Goal: Task Accomplishment & Management: Complete application form

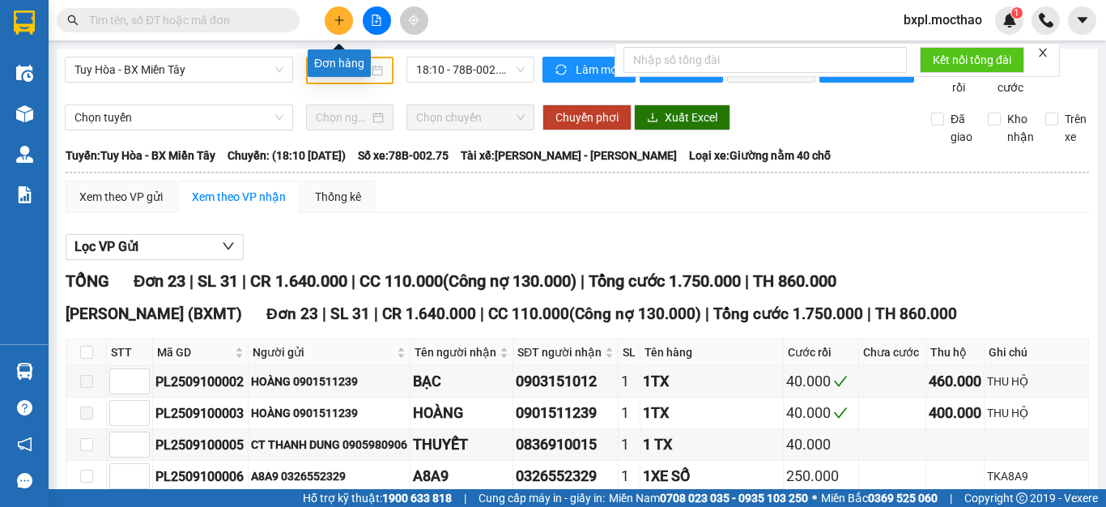
click at [339, 27] on button at bounding box center [339, 20] width 28 height 28
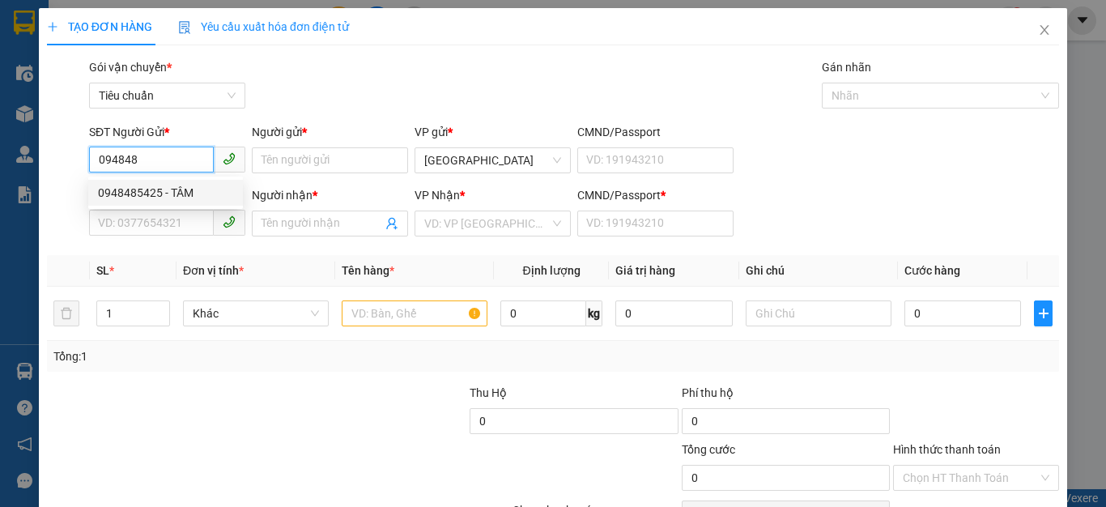
click at [111, 195] on div "0948485425 - TÂM" at bounding box center [165, 193] width 135 height 18
type input "0948485425"
type input "TÂM"
type input "0915426149"
type input "HIỆP"
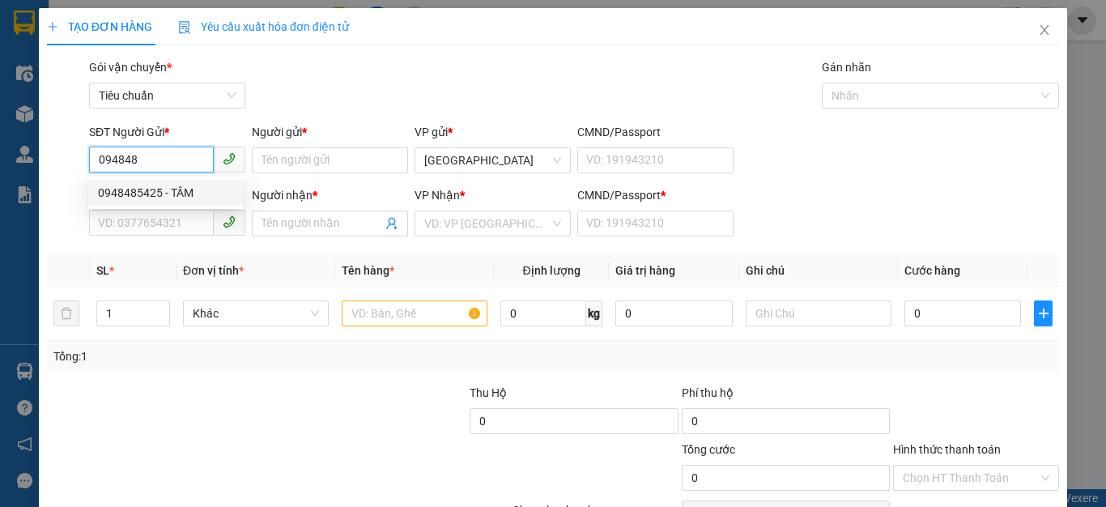
type input "0915426149"
type input "60.000"
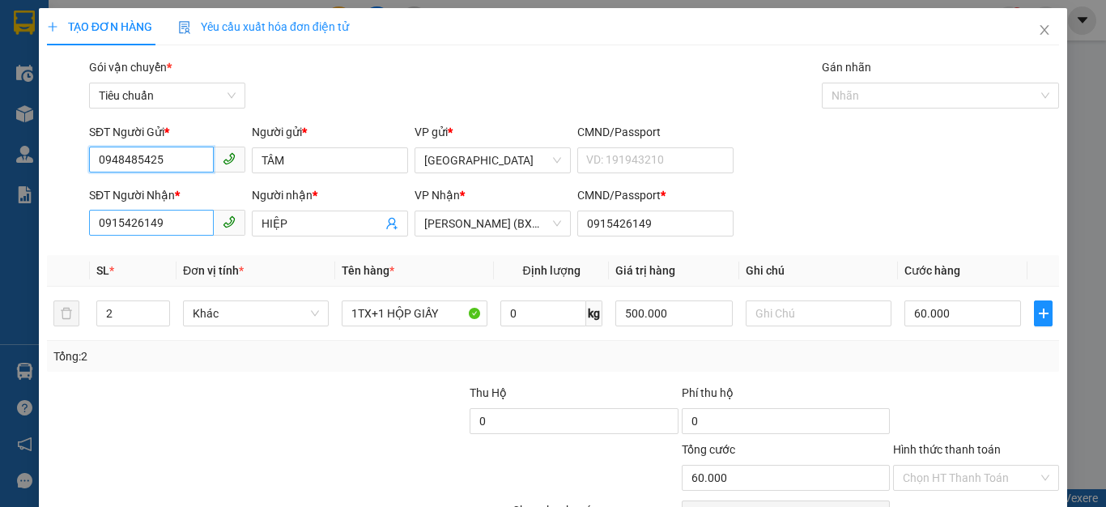
type input "0948485425"
click at [180, 228] on input "0915426149" at bounding box center [151, 223] width 125 height 26
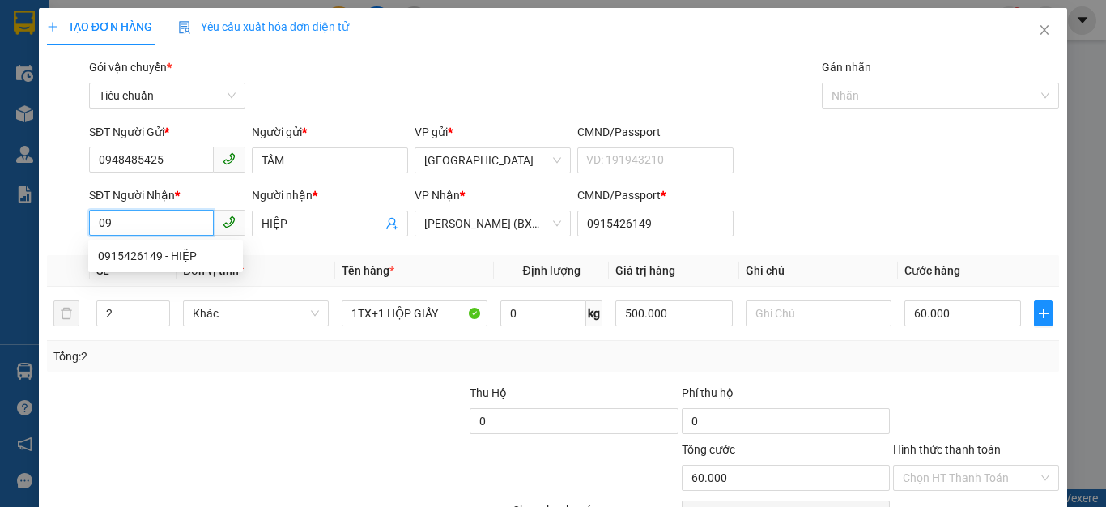
type input "0"
click at [149, 284] on div "0984993673 - [PERSON_NAME]" at bounding box center [177, 282] width 159 height 18
type input "0984993673"
type input "THANH"
type input "0984993673"
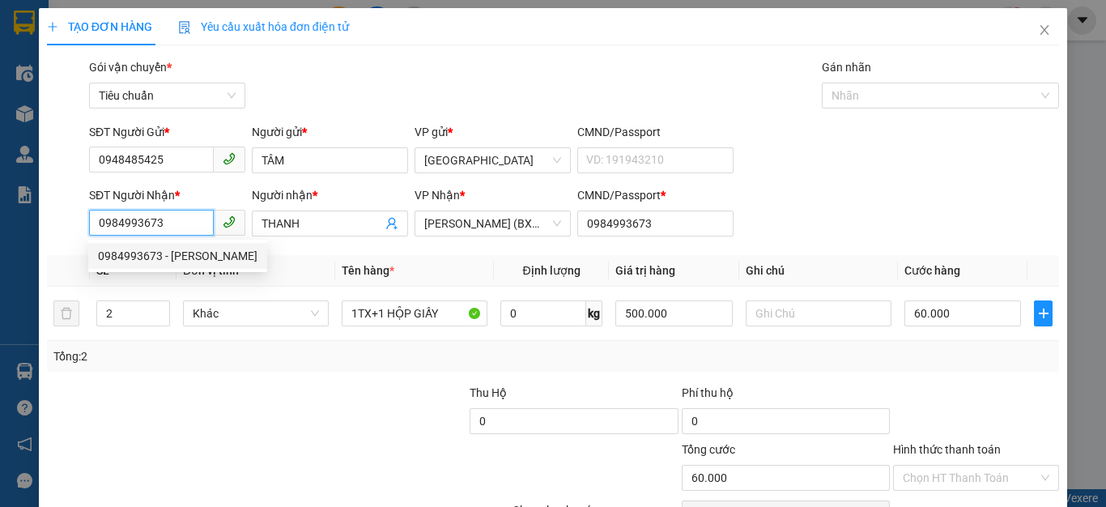
type input "40.000"
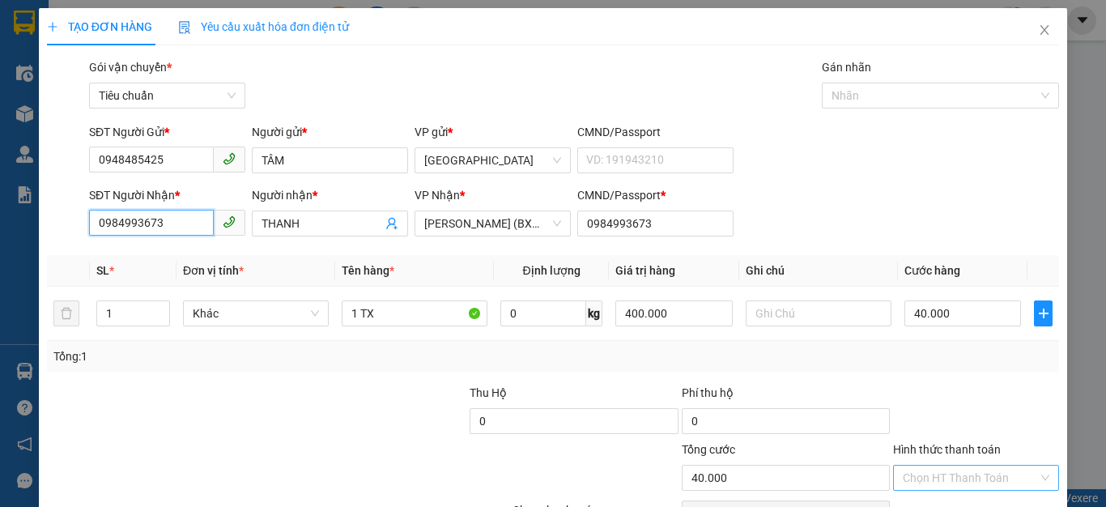
type input "0984993673"
click at [967, 474] on input "Hình thức thanh toán" at bounding box center [969, 477] width 135 height 24
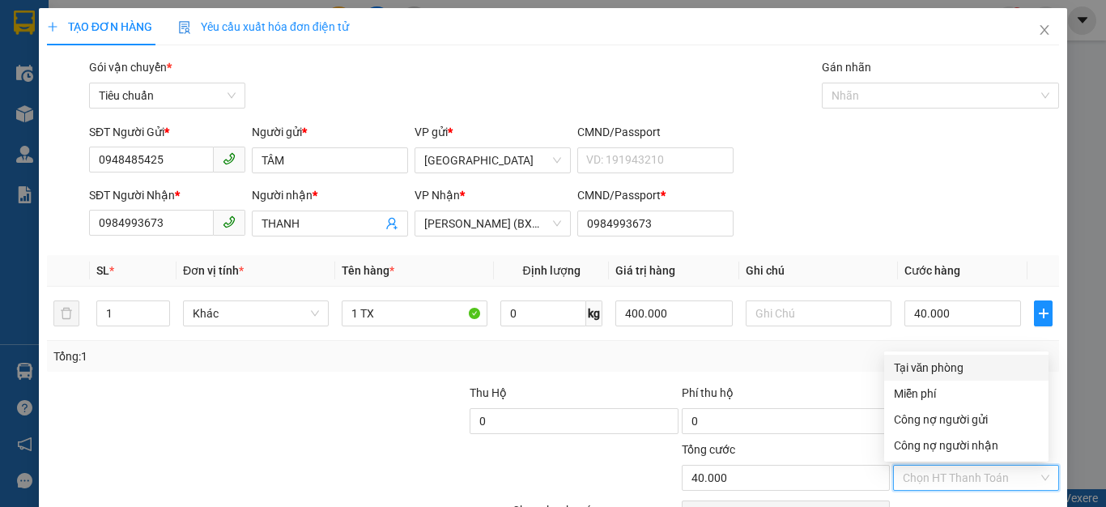
click at [922, 360] on div "Tại văn phòng" at bounding box center [966, 368] width 145 height 18
type input "0"
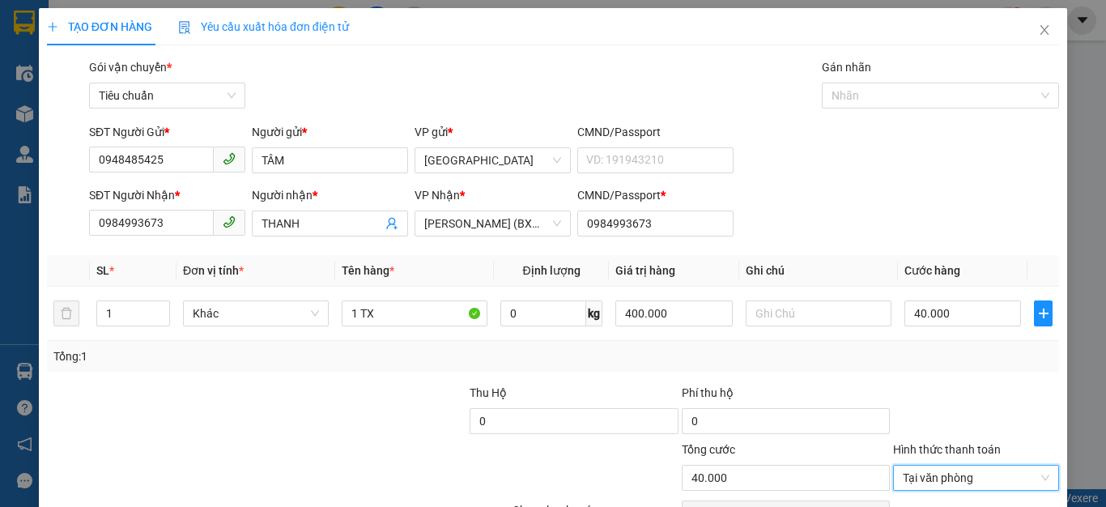
scroll to position [92, 0]
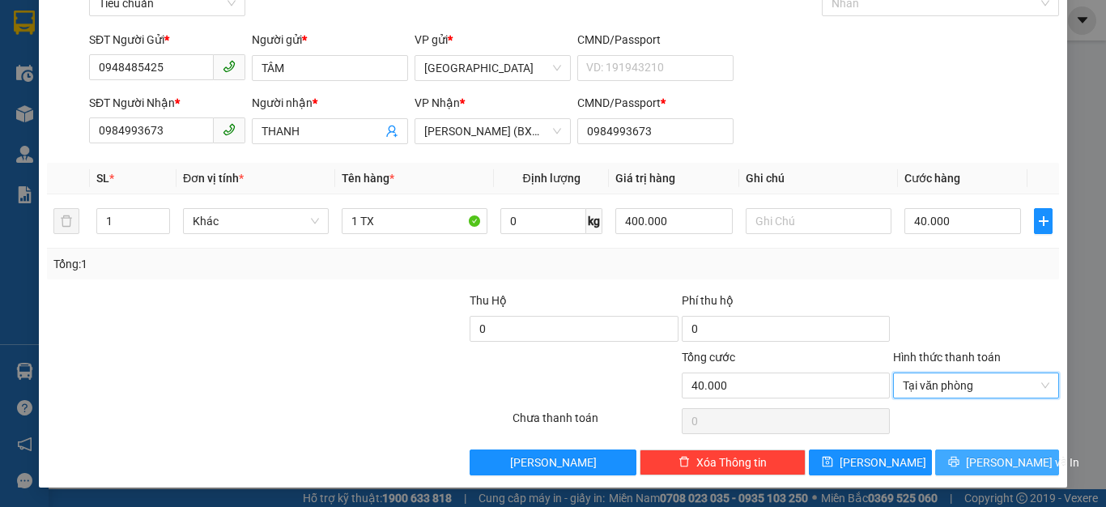
click at [976, 456] on span "[PERSON_NAME] và In" at bounding box center [1022, 462] width 113 height 18
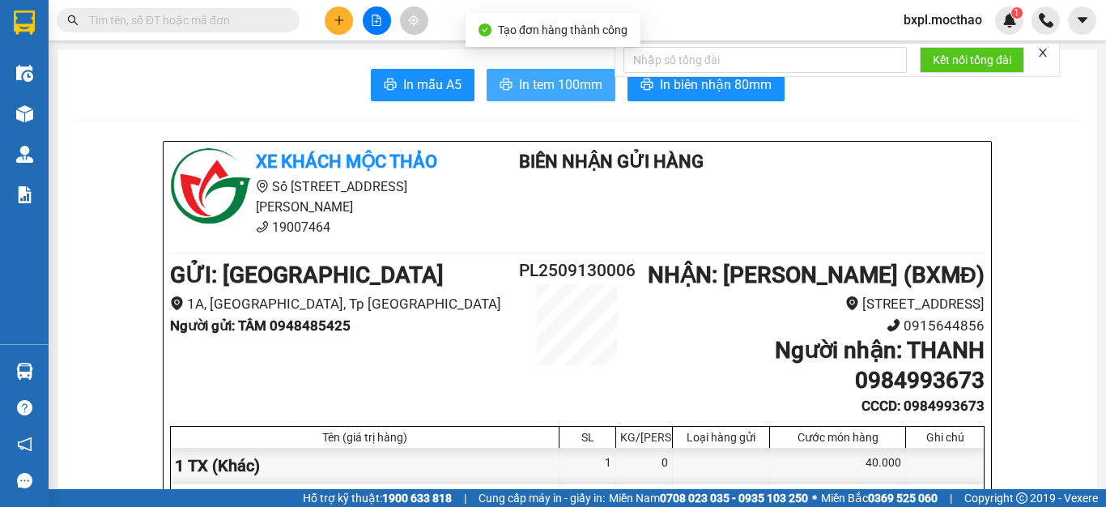
click at [559, 89] on span "In tem 100mm" at bounding box center [560, 84] width 83 height 20
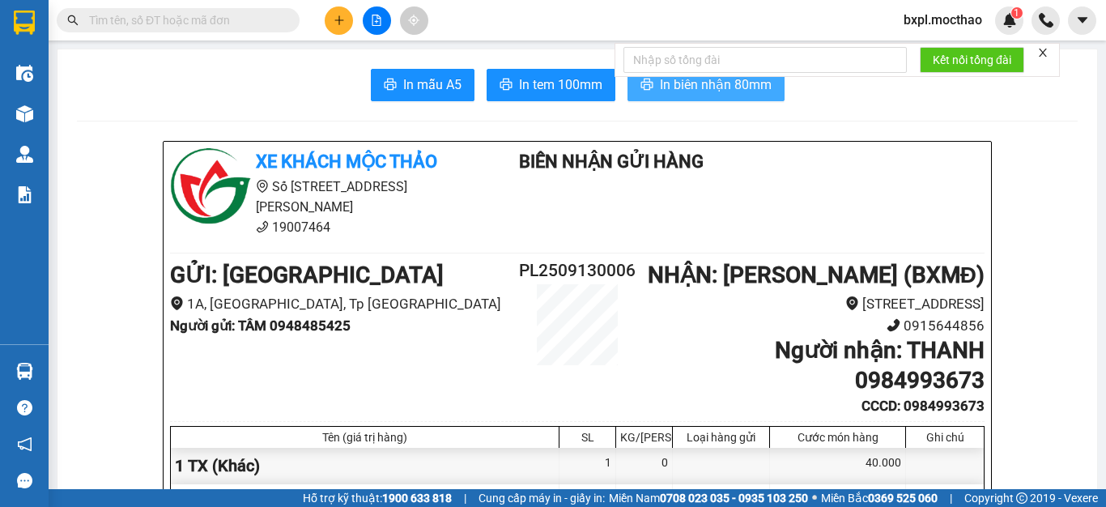
click at [707, 84] on span "In biên nhận 80mm" at bounding box center [716, 84] width 112 height 20
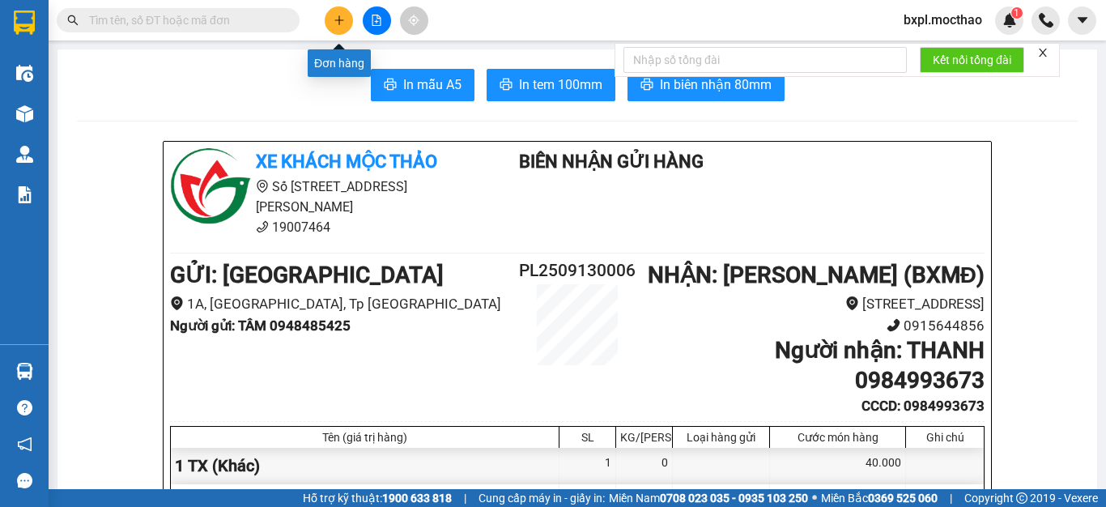
click at [333, 23] on icon "plus" at bounding box center [338, 20] width 11 height 11
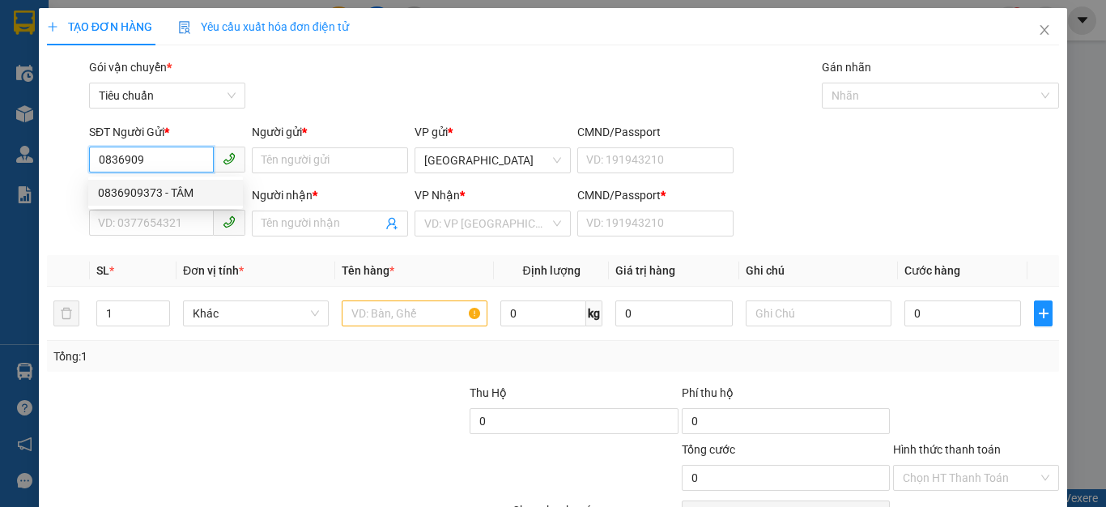
click at [134, 189] on div "0836909373 - TÂM" at bounding box center [165, 193] width 135 height 18
type input "0836909373"
type input "TÂM"
type input "0399003679"
type input "LỆ"
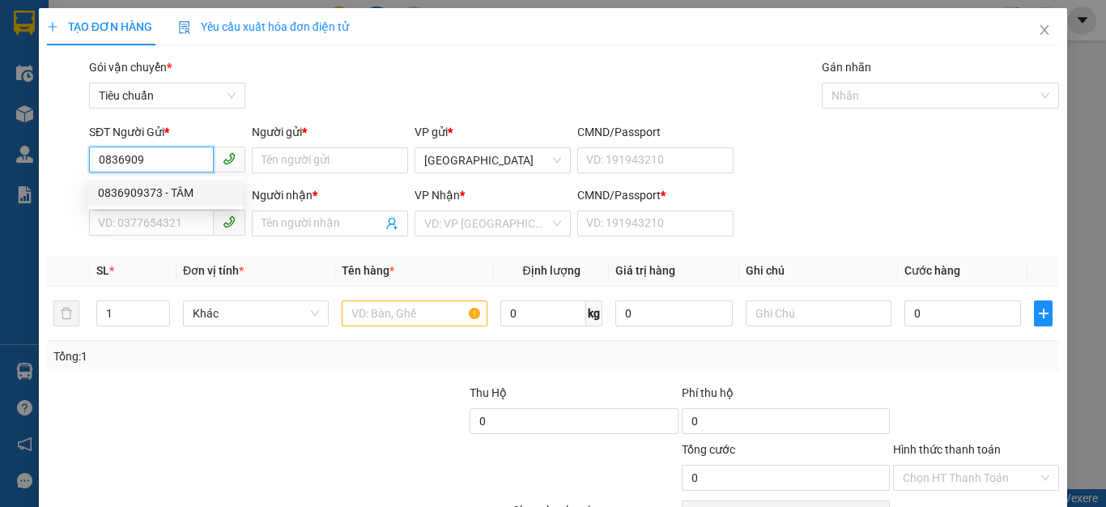
type input "0399003679"
type input "30.000"
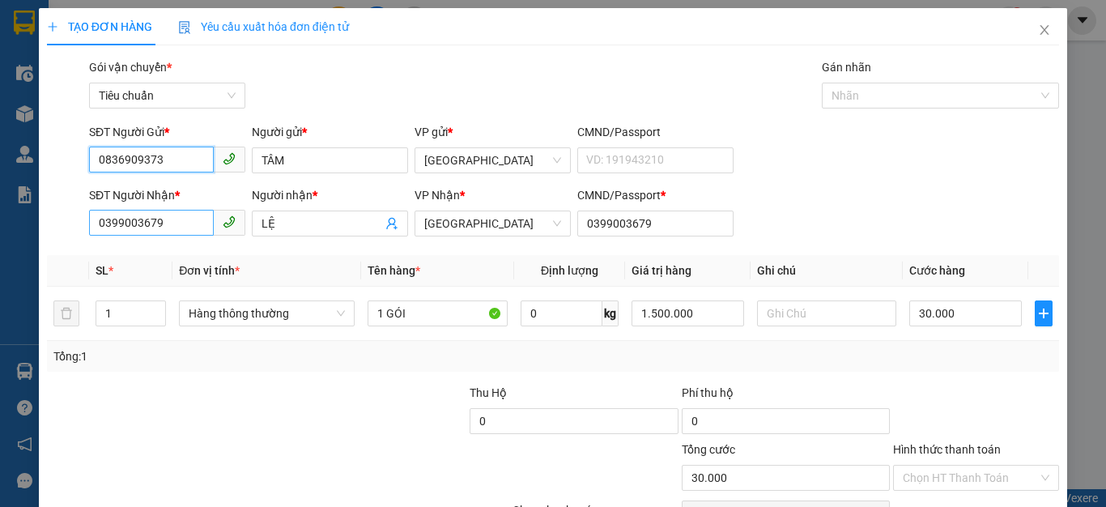
type input "0836909373"
click at [176, 222] on input "0399003679" at bounding box center [151, 223] width 125 height 26
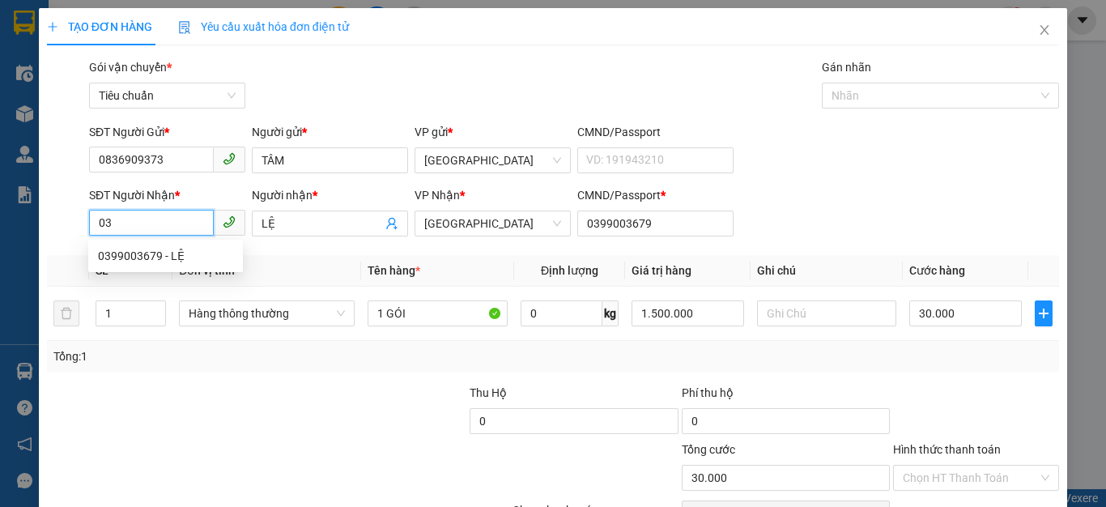
type input "0"
click at [128, 279] on div "0989515041 - [PERSON_NAME]" at bounding box center [177, 282] width 159 height 18
type input "0989515041"
type input "[PERSON_NAME]"
type input "0989515041"
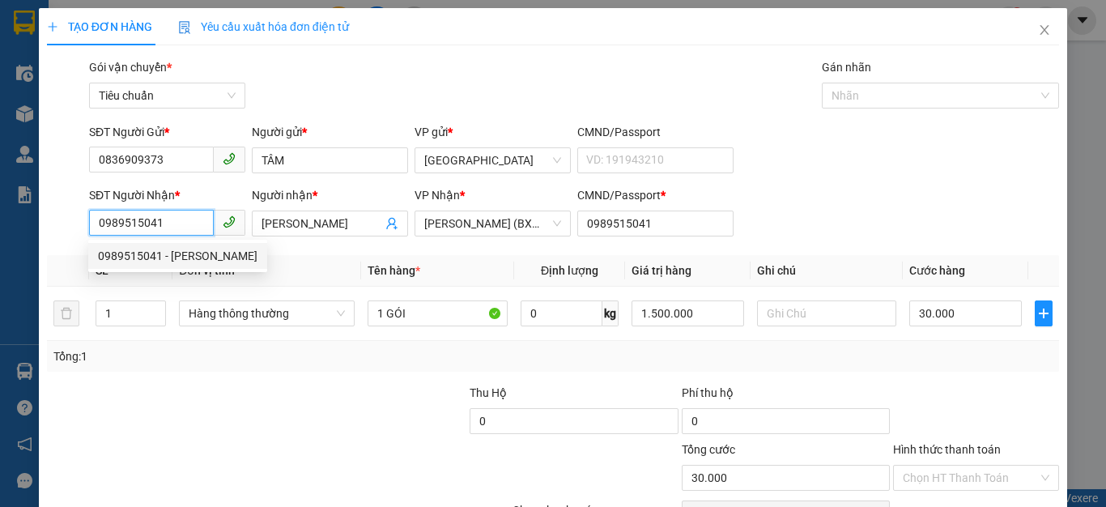
type input "90.000"
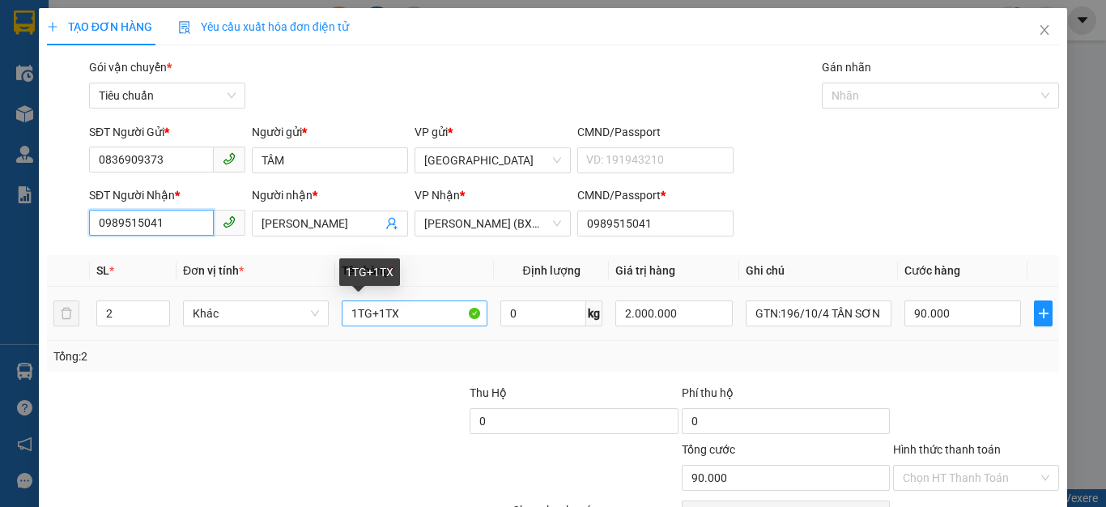
type input "0989515041"
click at [406, 312] on input "1TG+1TX" at bounding box center [415, 313] width 146 height 26
drag, startPoint x: 353, startPoint y: 311, endPoint x: 403, endPoint y: 399, distance: 101.5
click at [351, 311] on input "1TG" at bounding box center [415, 313] width 146 height 26
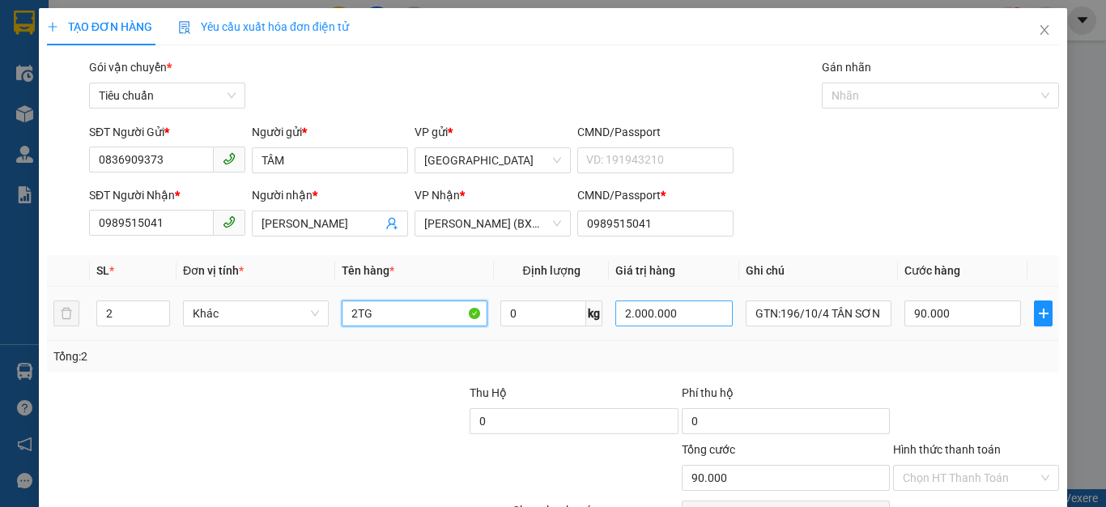
type input "2TG"
click at [691, 315] on input "2.000.000" at bounding box center [673, 313] width 117 height 26
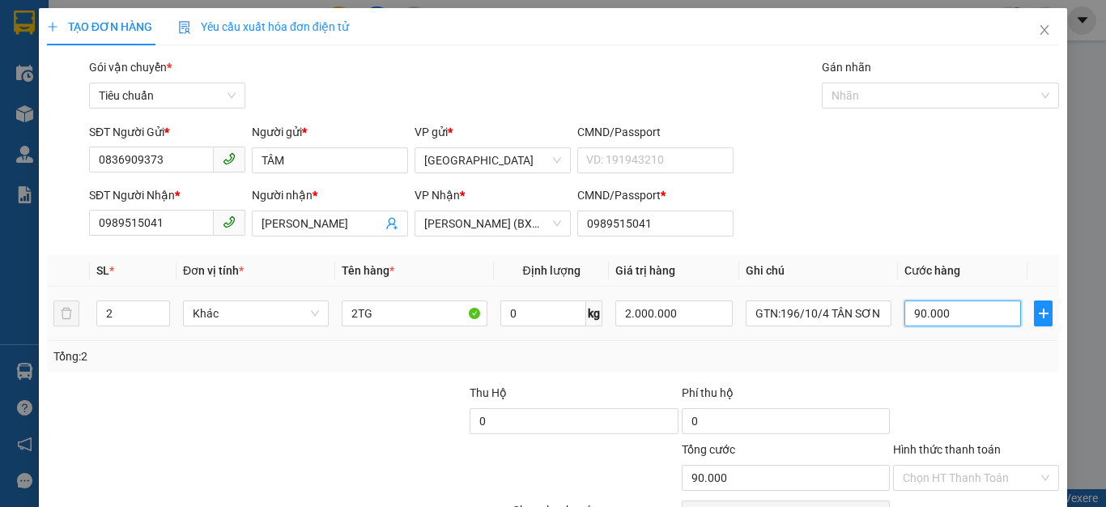
click at [972, 315] on input "90.000" at bounding box center [962, 313] width 117 height 26
type input "0"
type input "7"
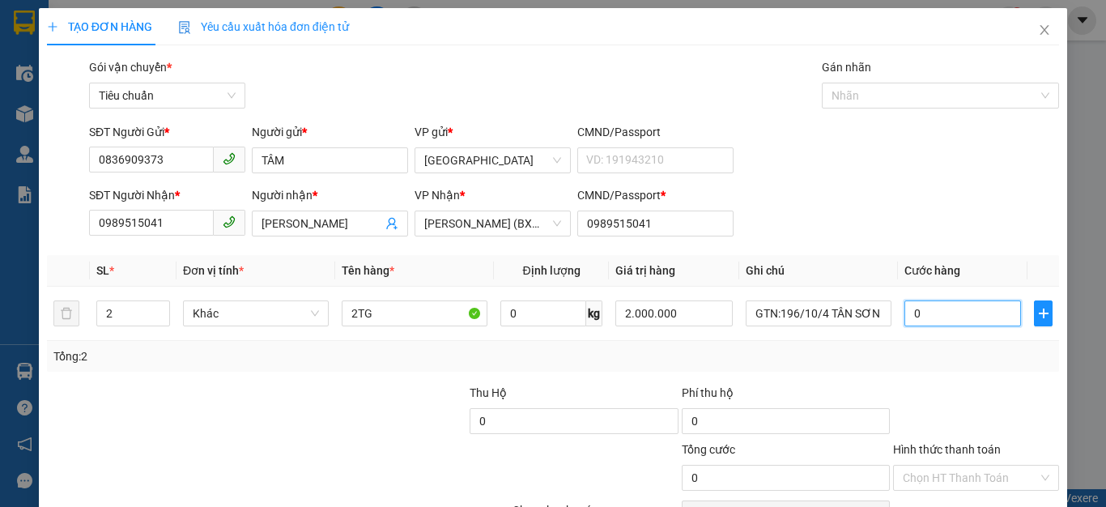
type input "7"
type input "07"
type input "70"
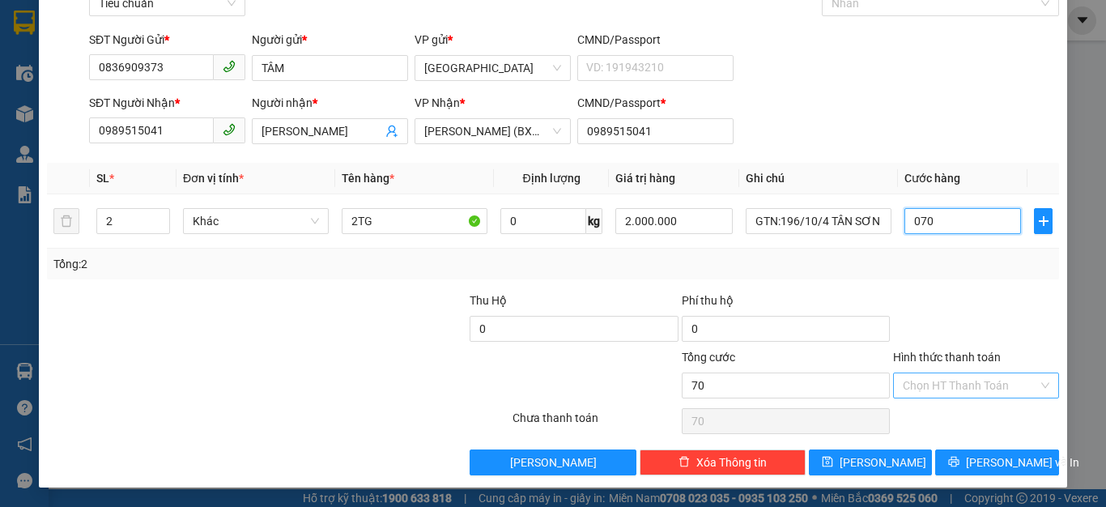
type input "070"
type input "70.000"
click at [958, 386] on input "Hình thức thanh toán" at bounding box center [969, 385] width 135 height 24
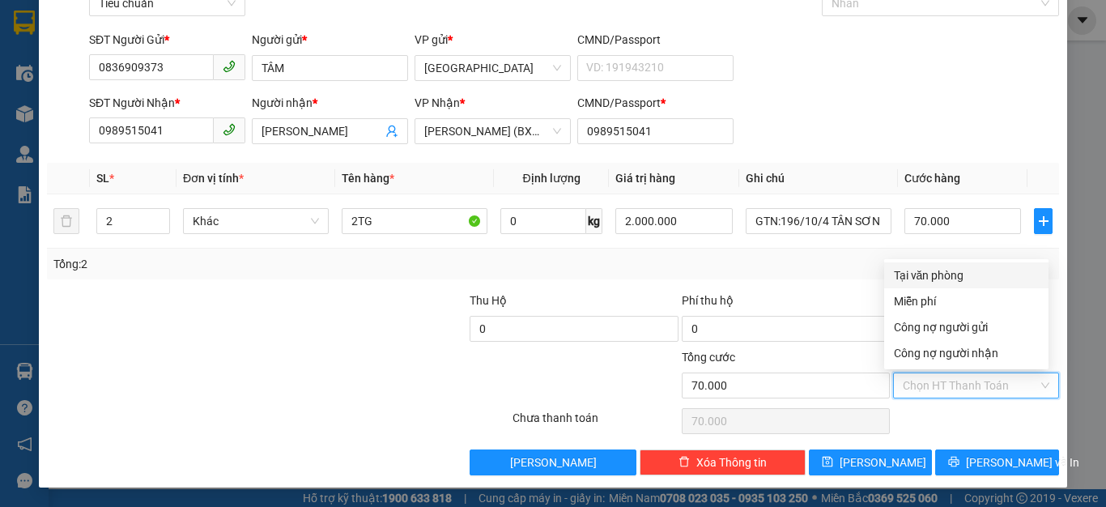
click at [936, 268] on div "Tại văn phòng" at bounding box center [966, 275] width 145 height 18
type input "0"
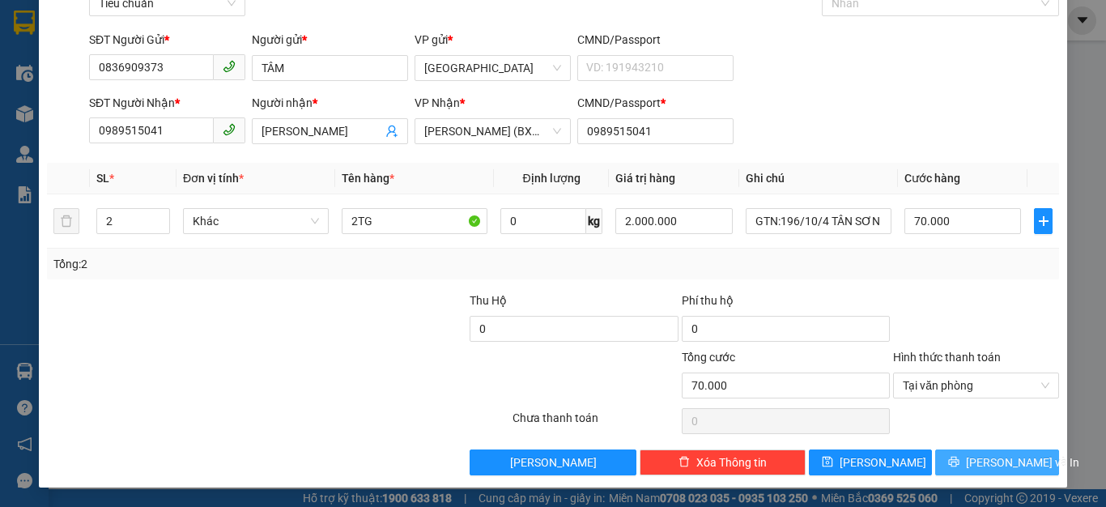
click at [989, 461] on span "[PERSON_NAME] và In" at bounding box center [1022, 462] width 113 height 18
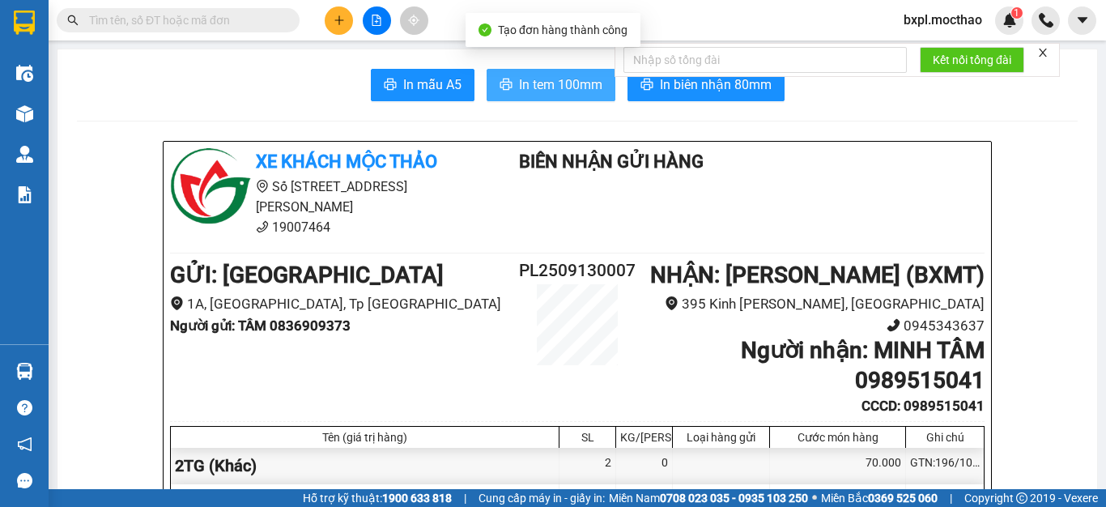
click at [554, 87] on span "In tem 100mm" at bounding box center [560, 84] width 83 height 20
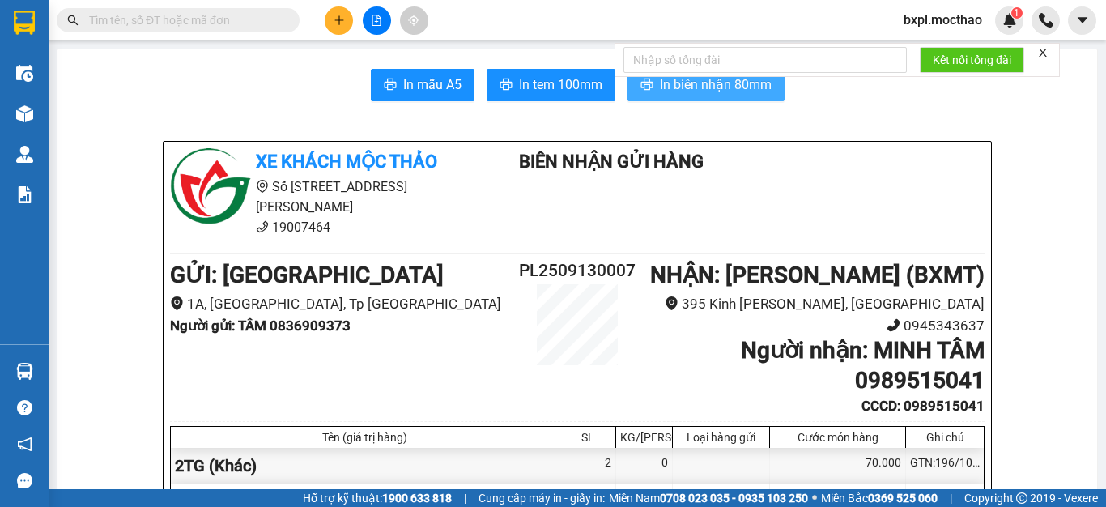
click at [711, 87] on span "In biên nhận 80mm" at bounding box center [716, 84] width 112 height 20
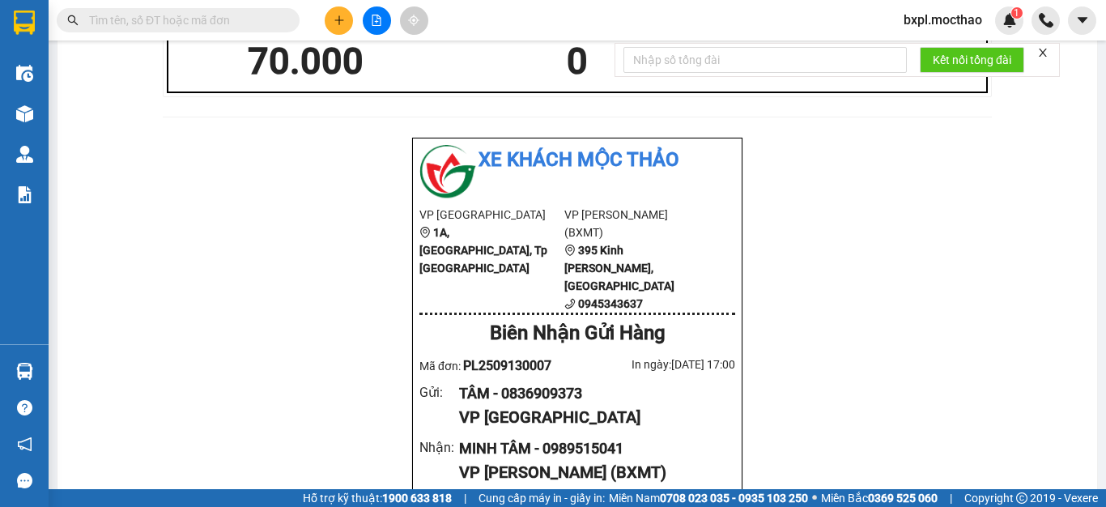
scroll to position [826, 0]
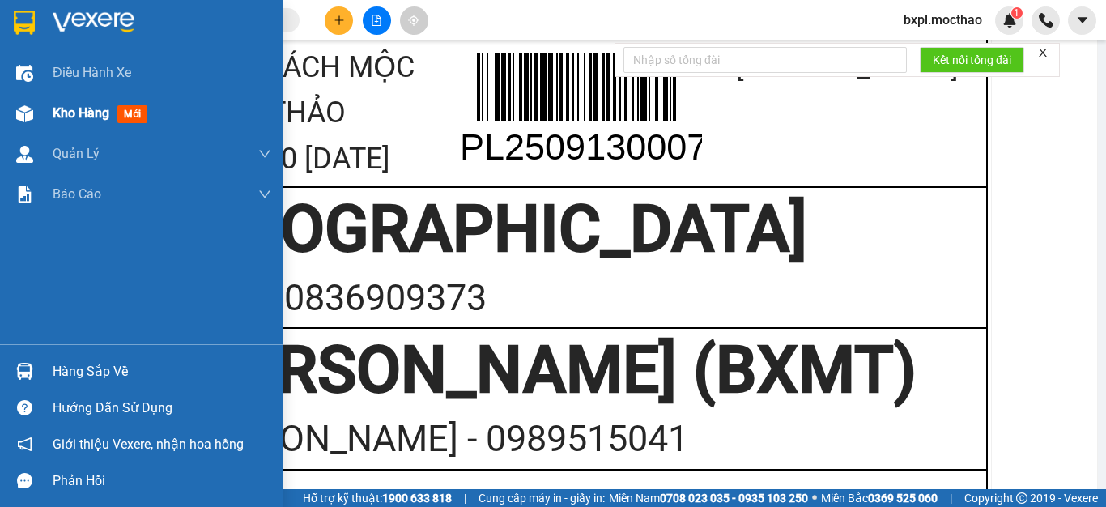
click at [23, 111] on img at bounding box center [24, 113] width 17 height 17
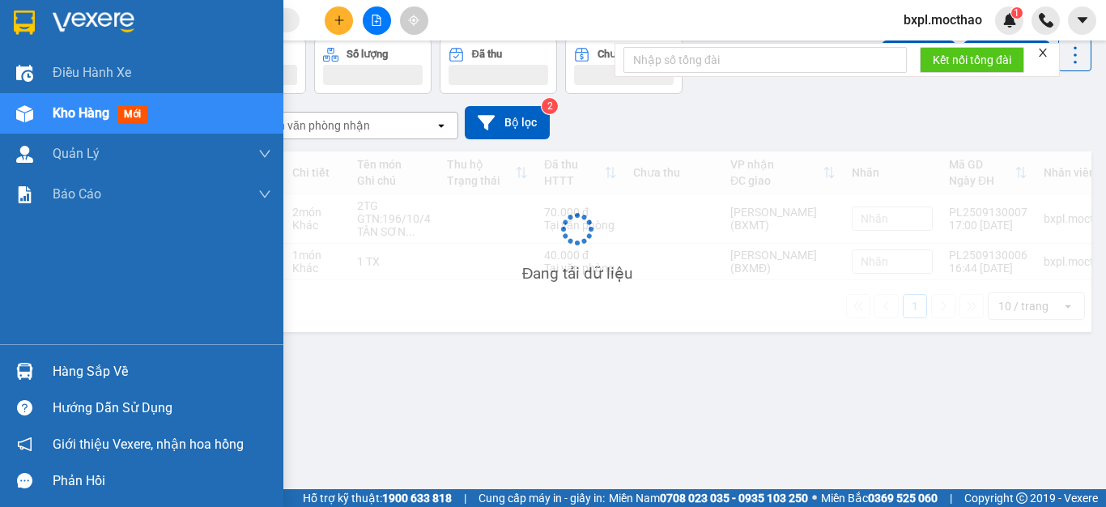
scroll to position [74, 0]
